Goal: Task Accomplishment & Management: Use online tool/utility

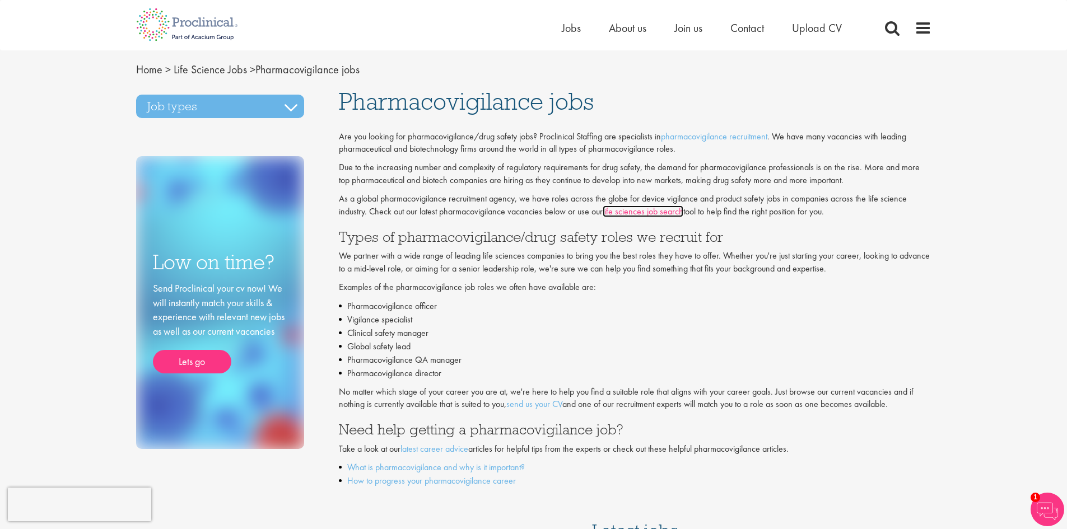
click at [630, 210] on link "life sciences job search" at bounding box center [643, 212] width 81 height 12
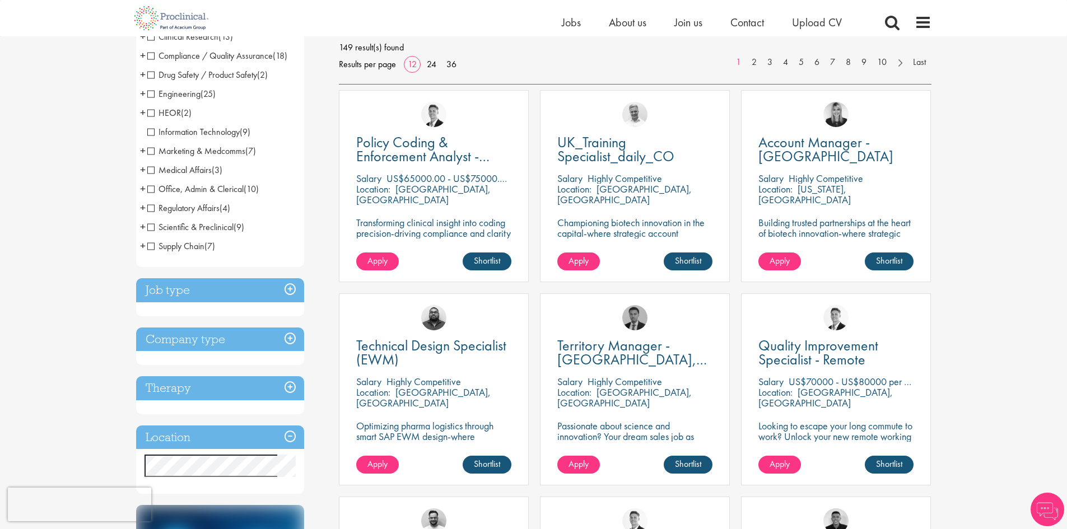
scroll to position [168, 0]
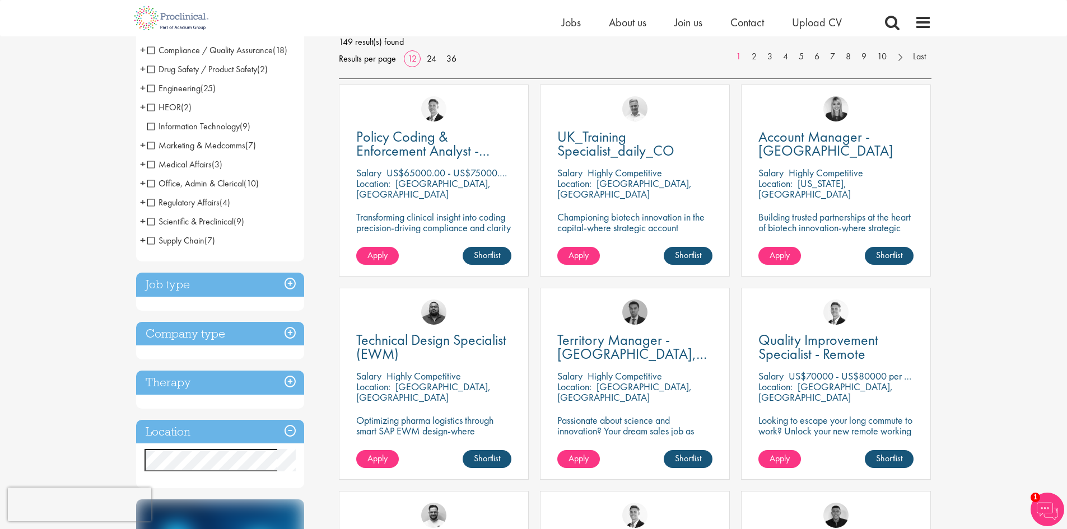
click at [290, 431] on h3 "Location" at bounding box center [220, 432] width 168 height 24
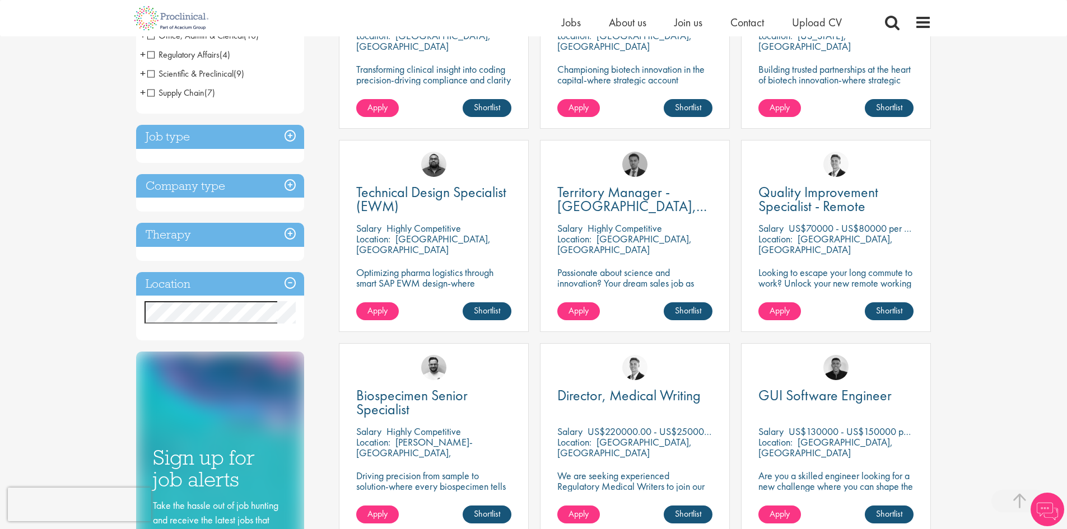
scroll to position [336, 0]
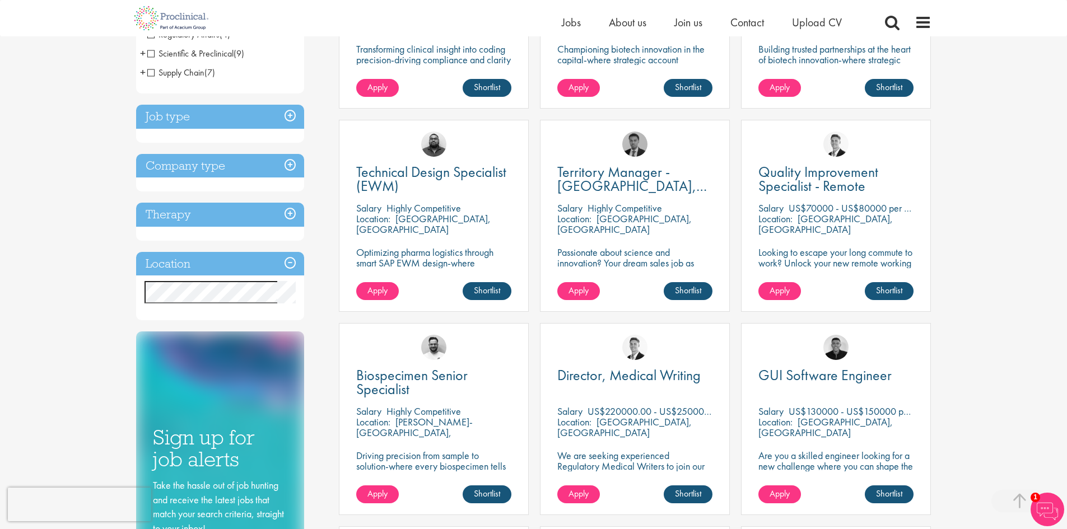
click at [286, 260] on h3 "Location" at bounding box center [220, 264] width 168 height 24
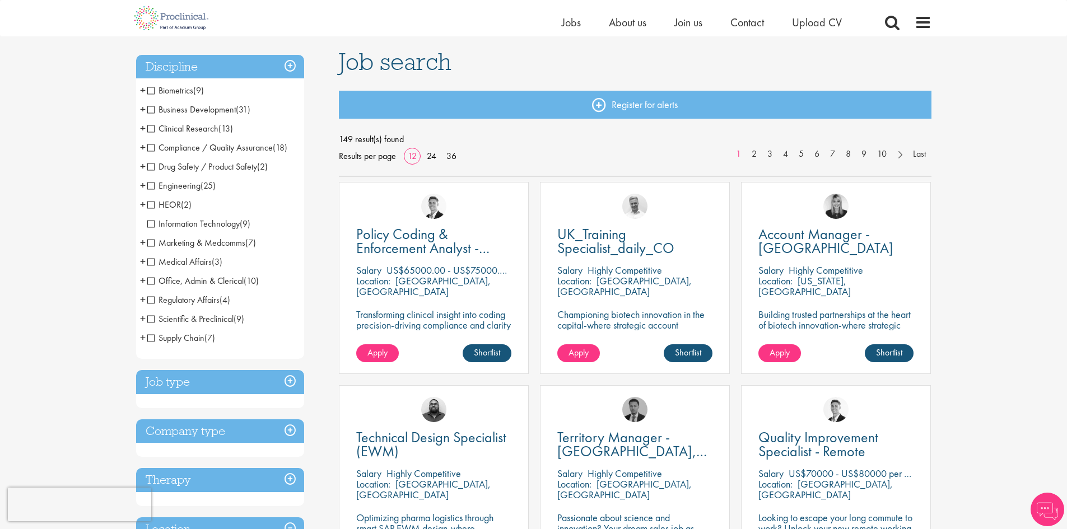
scroll to position [56, 0]
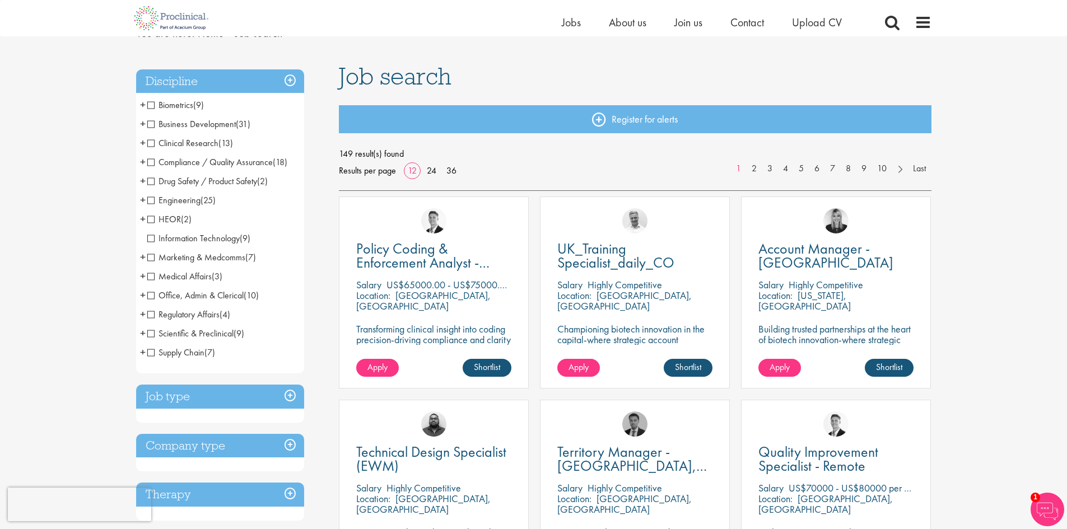
click at [148, 180] on span "Drug Safety / Product Safety" at bounding box center [202, 181] width 110 height 12
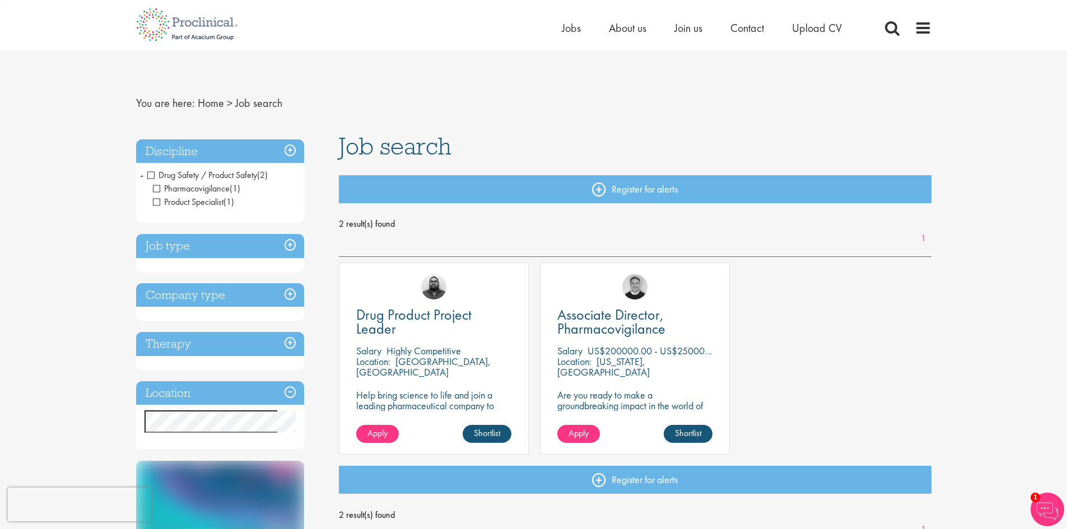
click at [148, 172] on span "Drug Safety / Product Safety" at bounding box center [202, 175] width 110 height 12
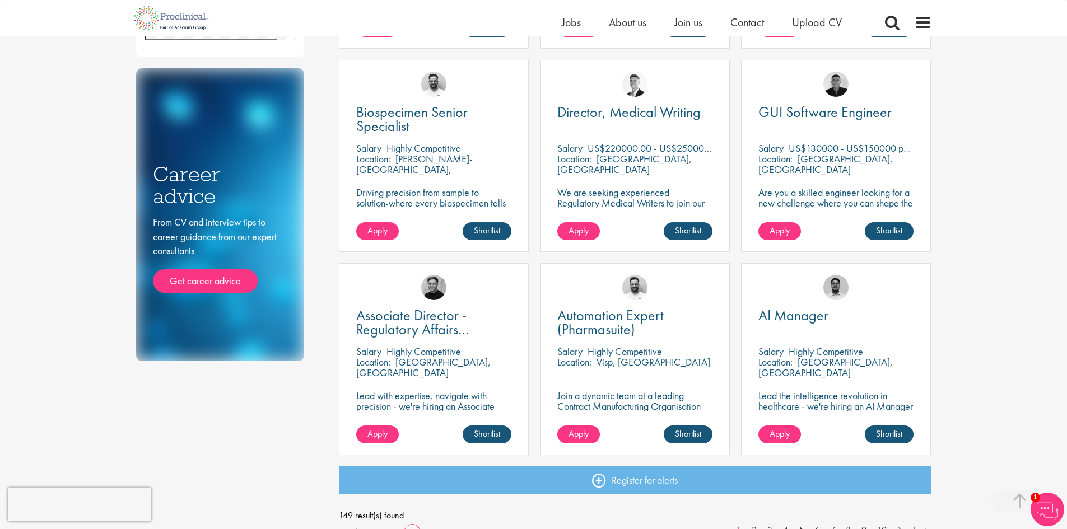
scroll to position [672, 0]
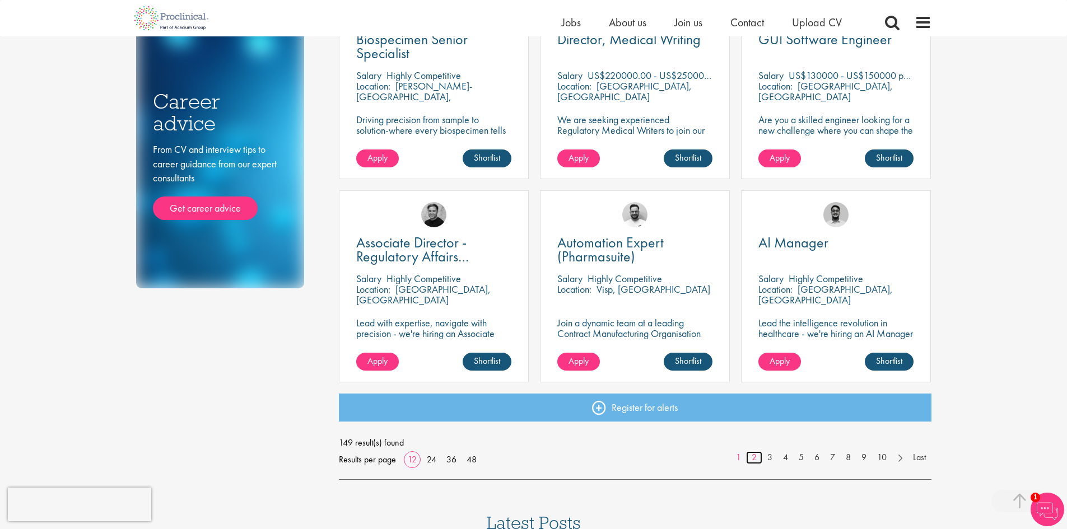
click at [751, 456] on link "2" at bounding box center [754, 457] width 16 height 13
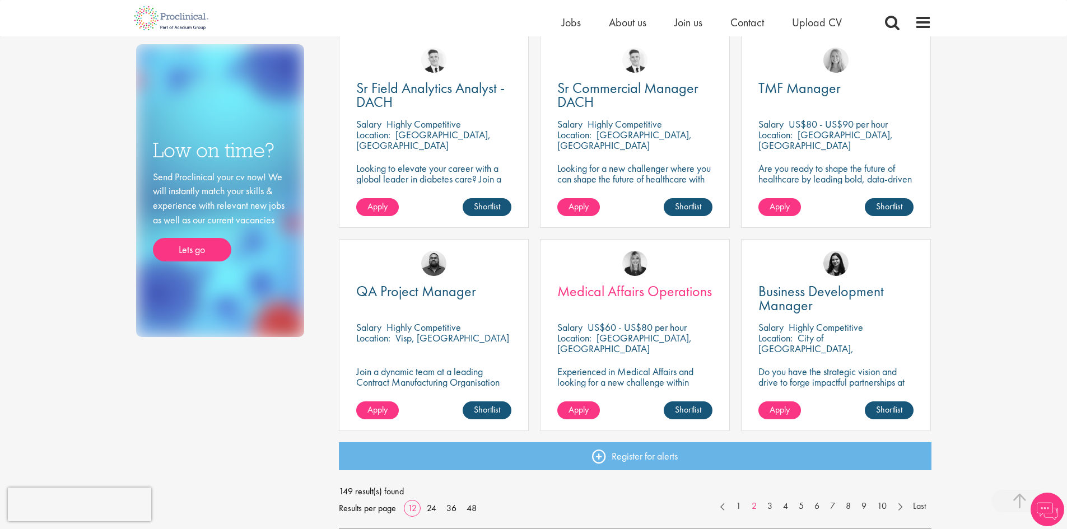
scroll to position [784, 0]
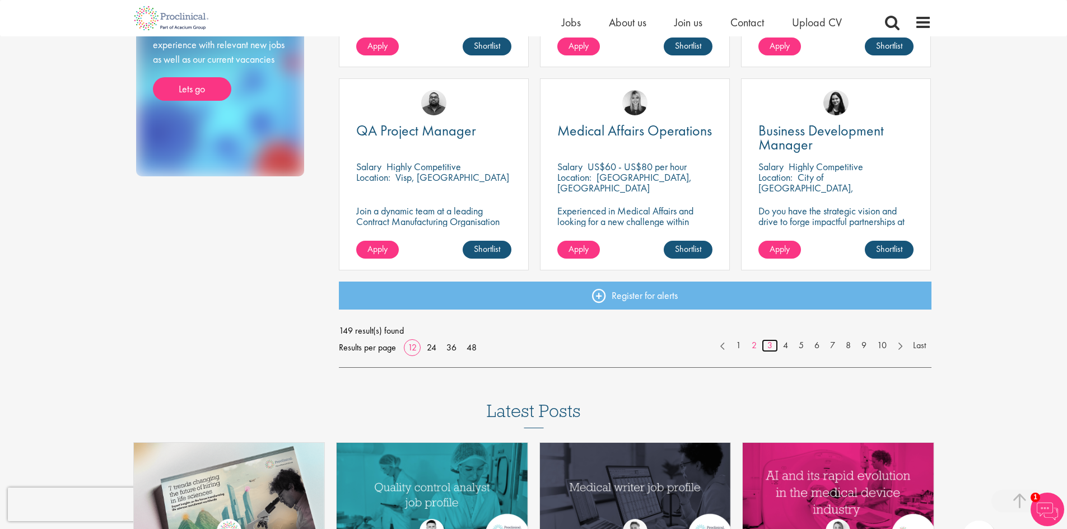
click at [772, 345] on link "3" at bounding box center [770, 345] width 16 height 13
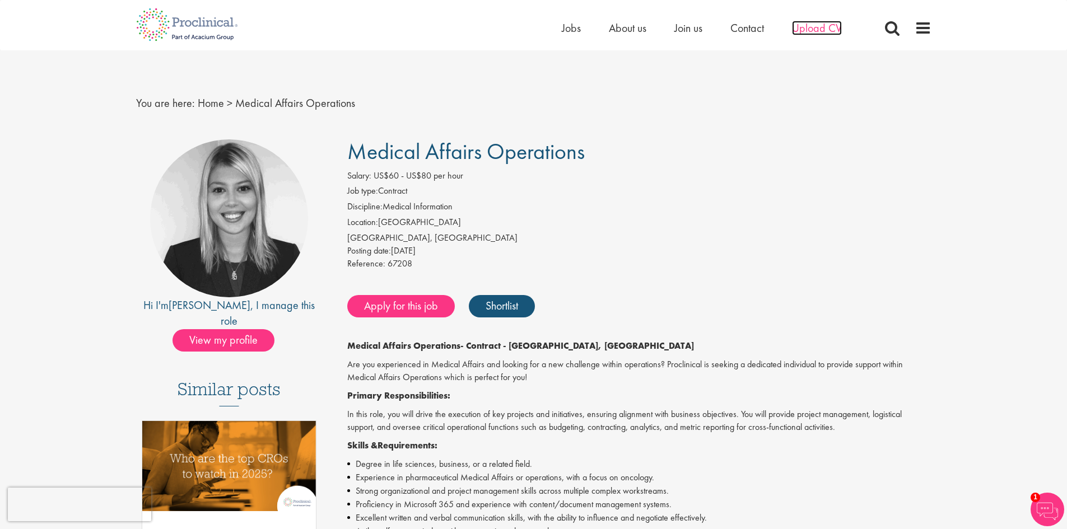
click at [811, 28] on span "Upload CV" at bounding box center [817, 28] width 50 height 15
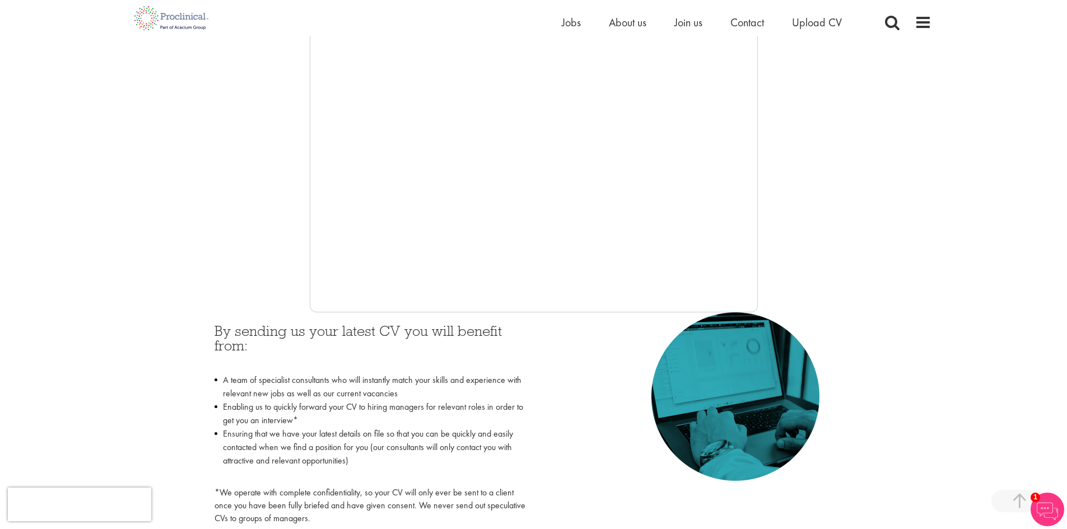
scroll to position [224, 0]
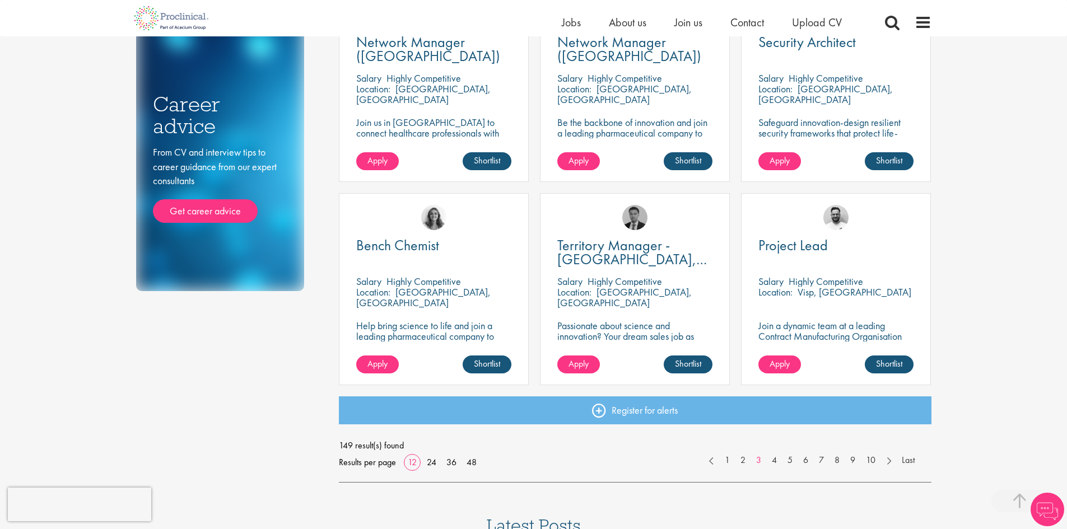
scroll to position [784, 0]
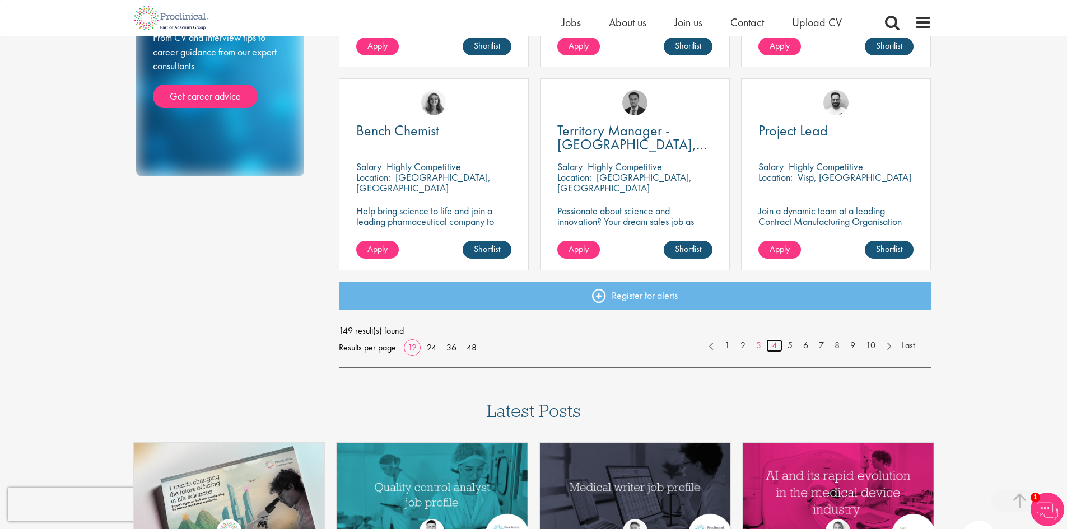
click at [774, 346] on link "4" at bounding box center [774, 345] width 16 height 13
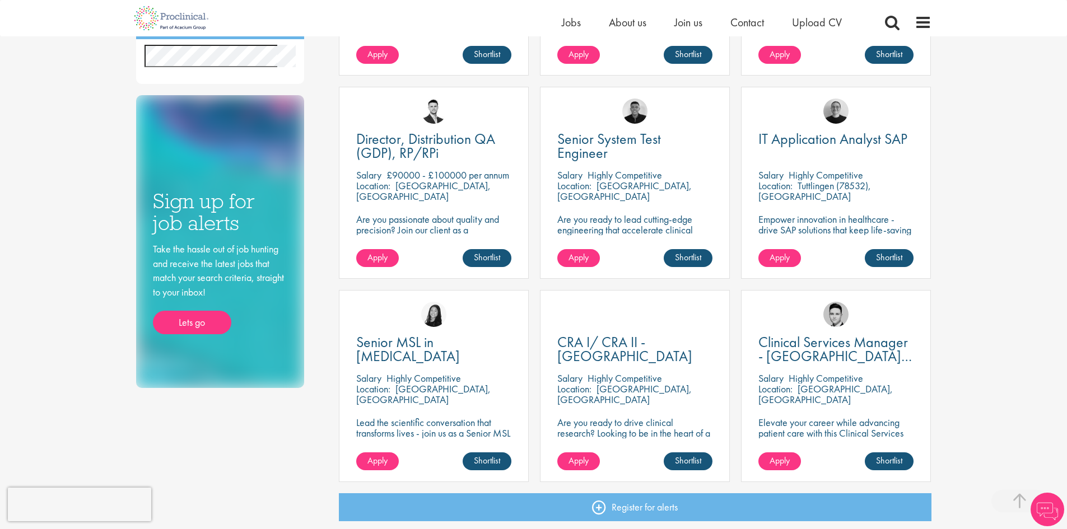
scroll to position [672, 0]
